Goal: Transaction & Acquisition: Purchase product/service

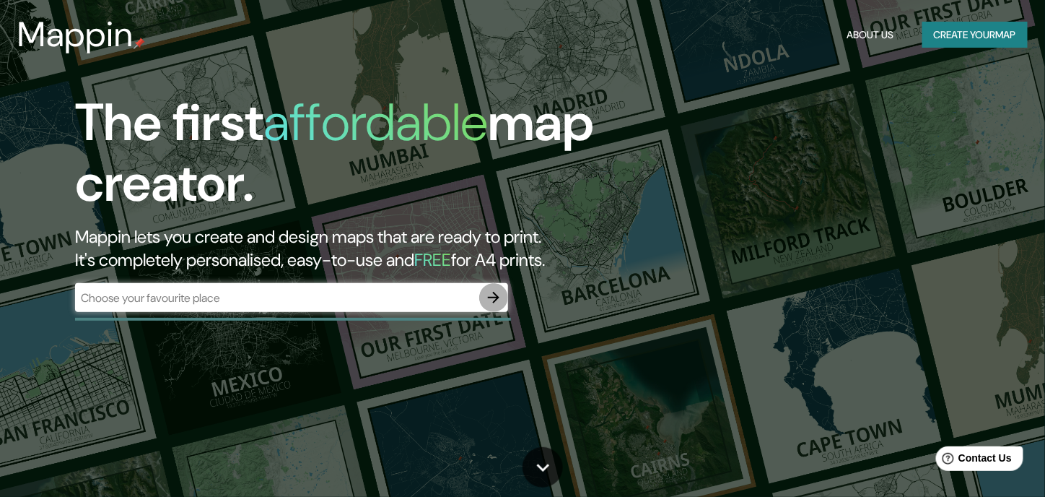
click at [487, 297] on icon "button" at bounding box center [493, 297] width 17 height 17
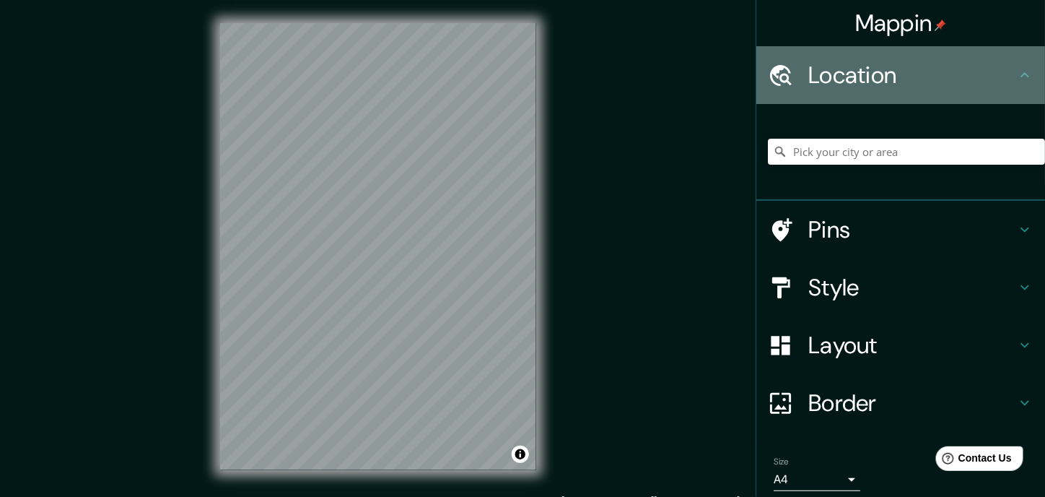
click at [844, 85] on h4 "Location" at bounding box center [913, 75] width 208 height 29
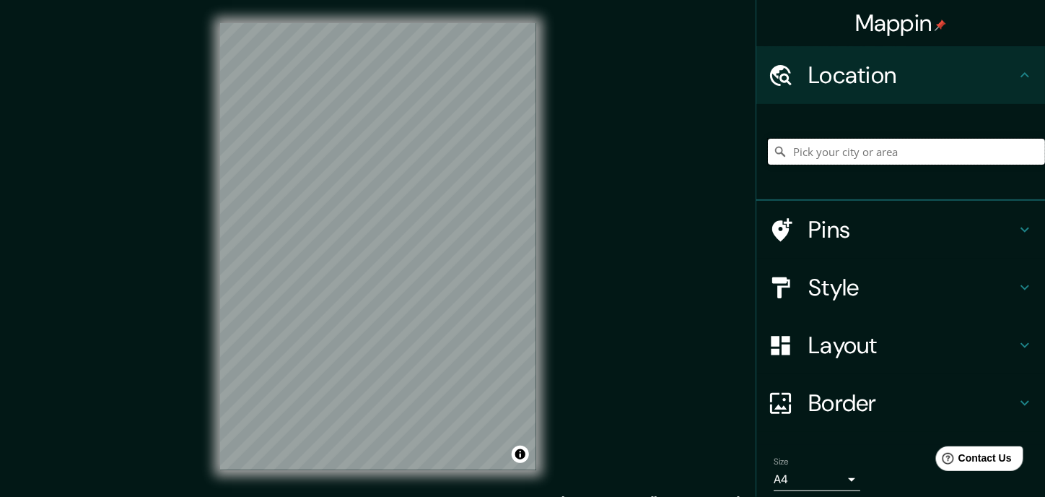
click at [858, 155] on input "Pick your city or area" at bounding box center [906, 152] width 277 height 26
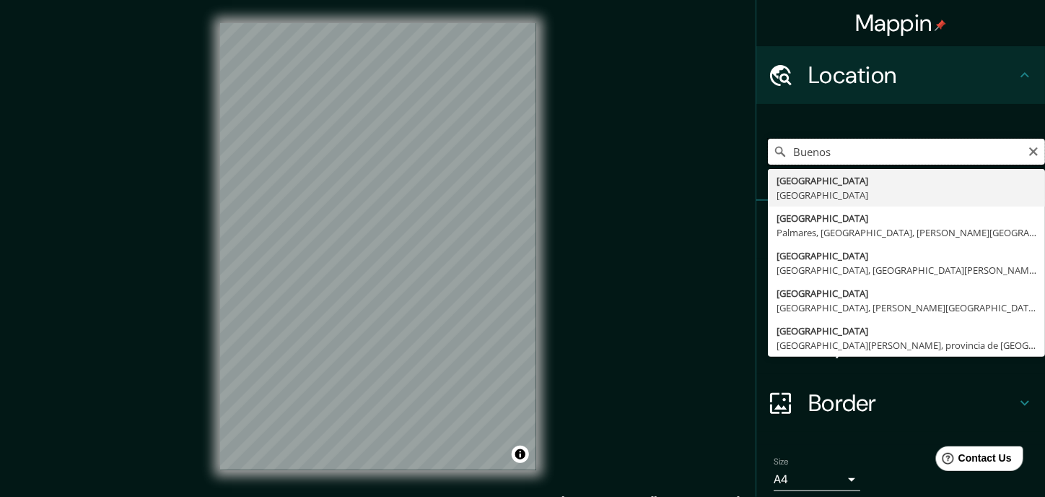
type input "Buenos"
click at [862, 155] on input "Buenos" at bounding box center [906, 152] width 277 height 26
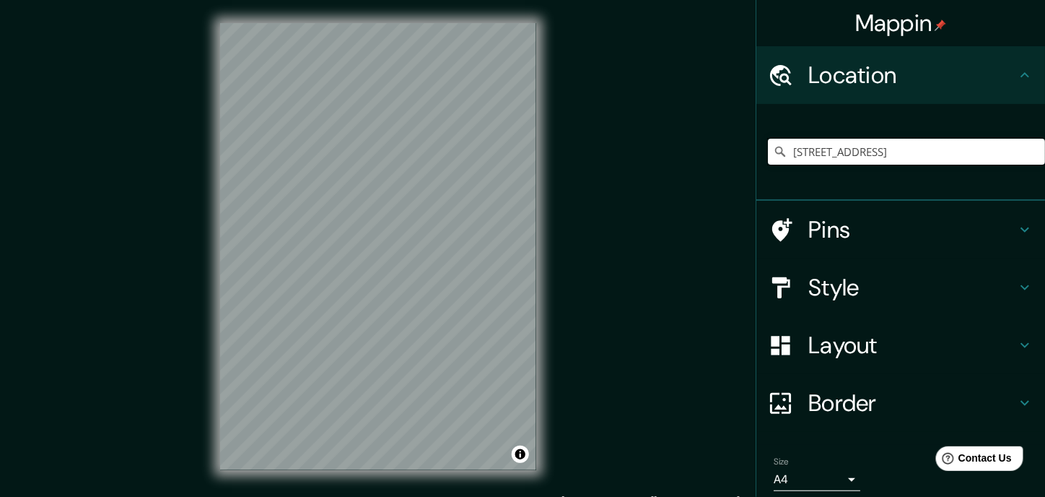
type input "[STREET_ADDRESS]"
click at [812, 117] on div "[STREET_ADDRESS] [GEOGRAPHIC_DATA][PERSON_NAME], [GEOGRAPHIC_DATA] 1570000, [GE…" at bounding box center [906, 152] width 277 height 72
click at [856, 303] on div "Style" at bounding box center [901, 287] width 289 height 58
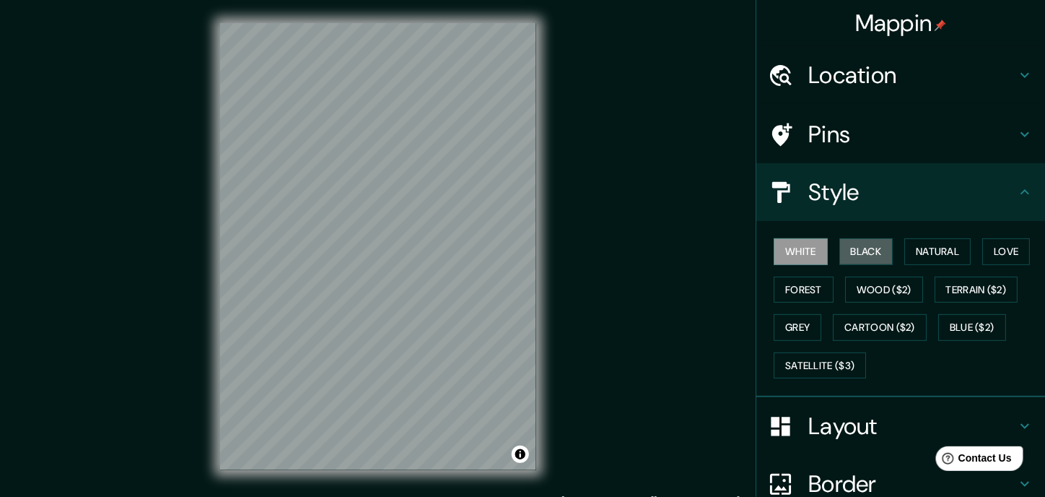
click at [847, 258] on button "Black" at bounding box center [867, 251] width 54 height 27
click at [926, 252] on button "Natural" at bounding box center [938, 251] width 66 height 27
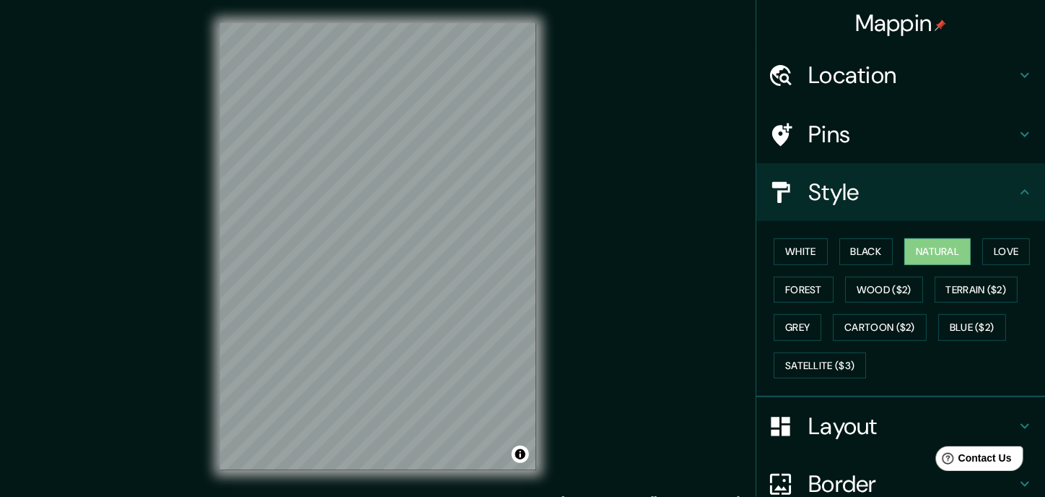
click at [1003, 252] on button "Love" at bounding box center [1007, 251] width 48 height 27
click at [816, 287] on button "Forest" at bounding box center [804, 290] width 60 height 27
click at [879, 288] on button "Wood ($2)" at bounding box center [884, 290] width 78 height 27
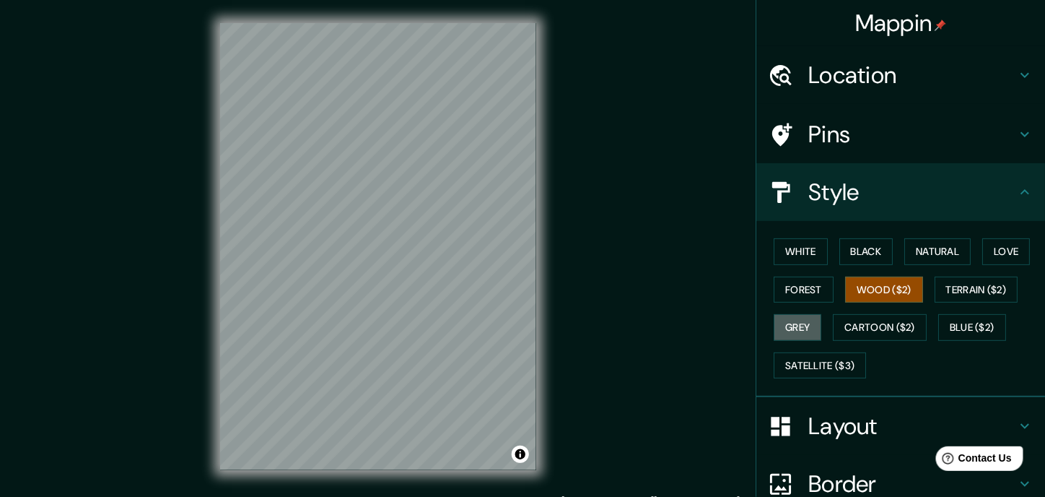
click at [804, 323] on button "Grey" at bounding box center [798, 327] width 48 height 27
click at [855, 327] on button "Cartoon ($2)" at bounding box center [880, 327] width 94 height 27
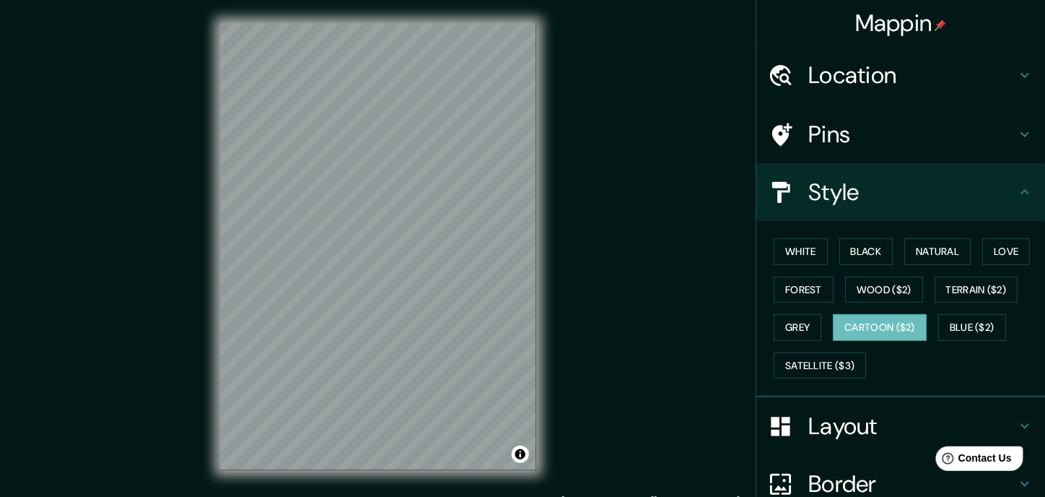
click at [833, 367] on button "Satellite ($3)" at bounding box center [820, 365] width 92 height 27
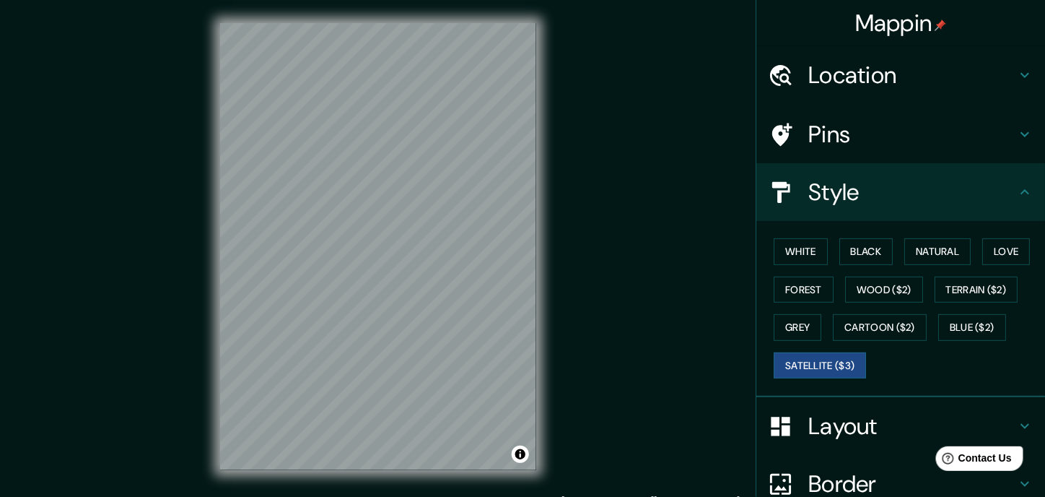
click at [954, 327] on button "Blue ($2)" at bounding box center [973, 327] width 68 height 27
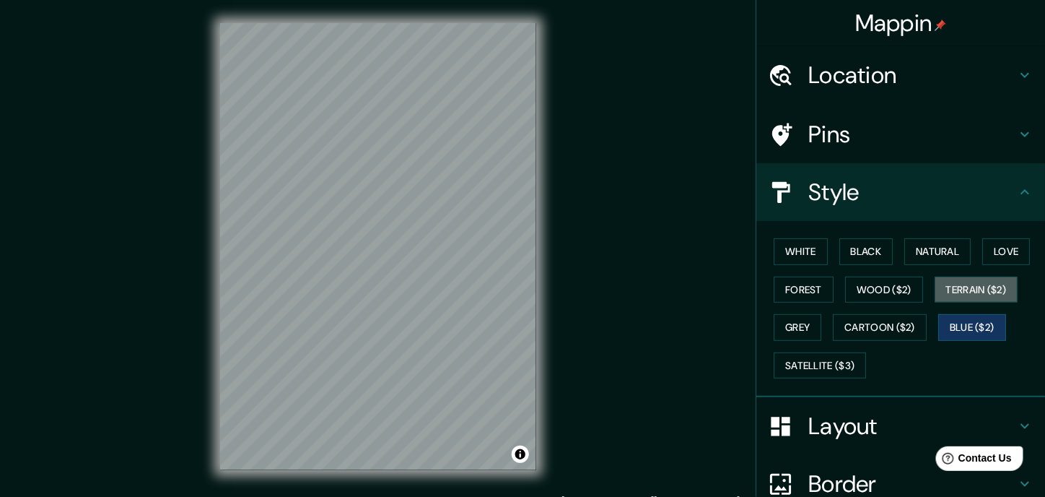
click at [951, 288] on button "Terrain ($2)" at bounding box center [977, 290] width 84 height 27
click at [804, 249] on button "White" at bounding box center [801, 251] width 54 height 27
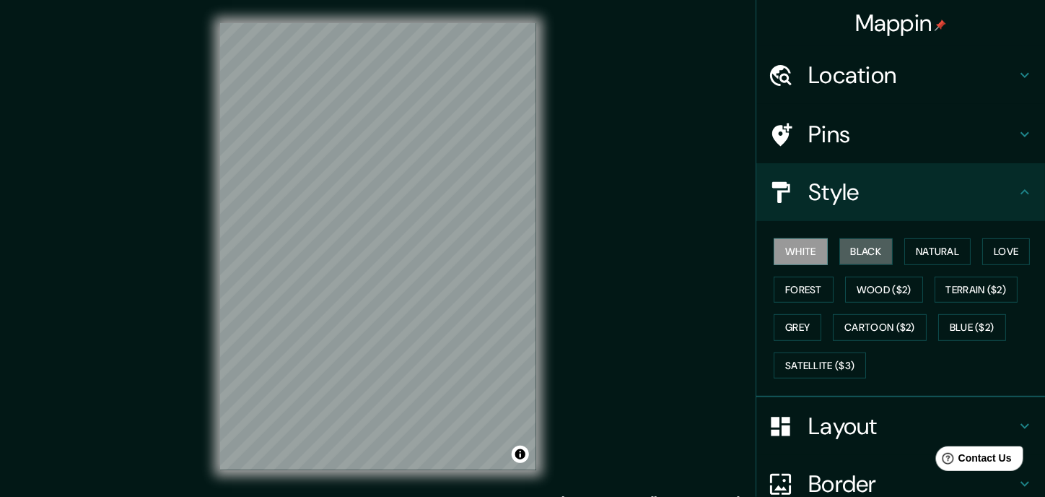
click at [850, 253] on button "Black" at bounding box center [867, 251] width 54 height 27
click at [786, 253] on button "White" at bounding box center [801, 251] width 54 height 27
